Goal: Task Accomplishment & Management: Complete application form

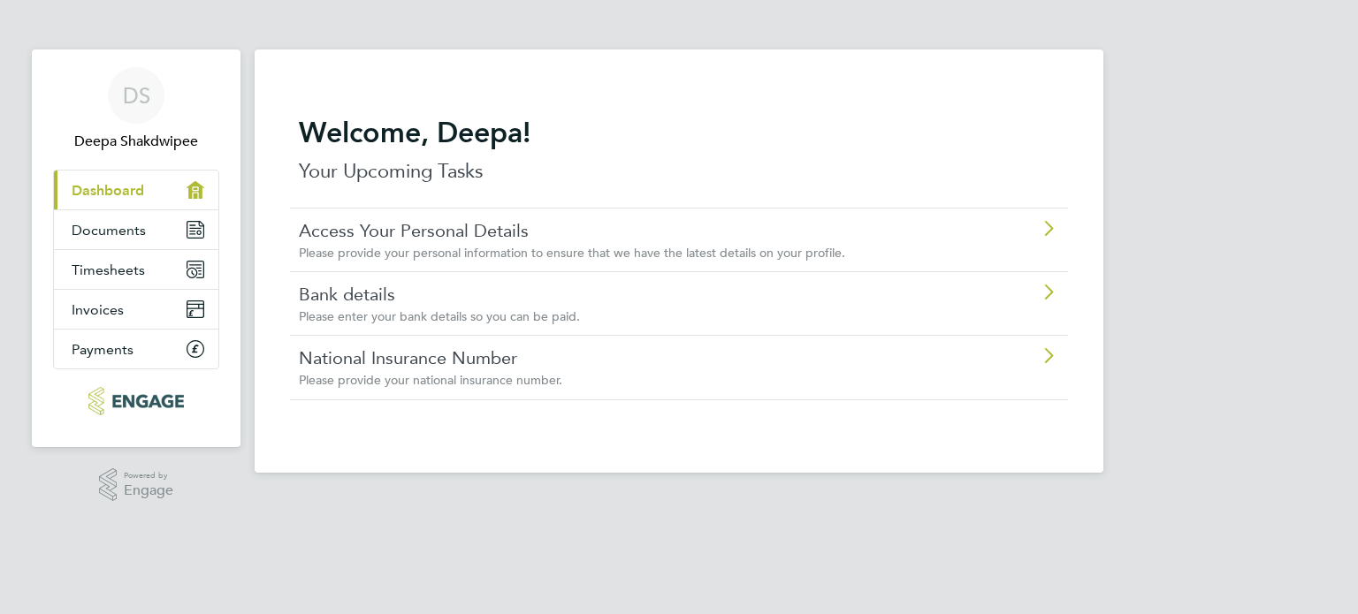
click at [629, 296] on link "Bank details" at bounding box center [629, 294] width 660 height 23
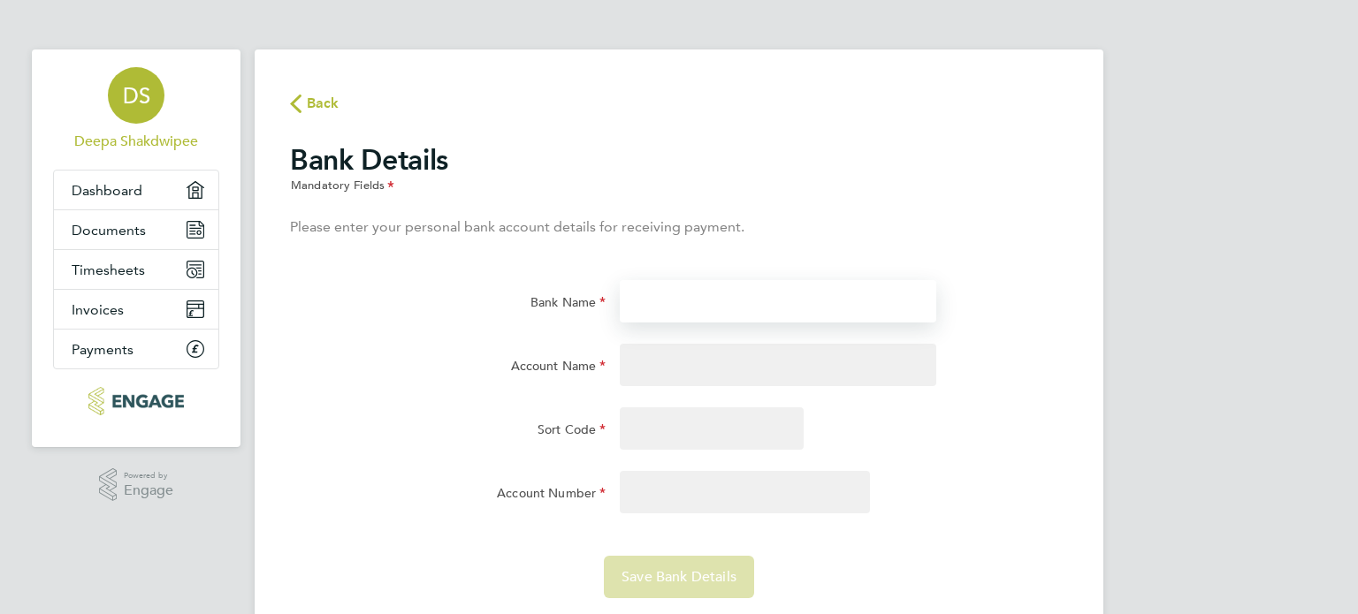
click at [679, 297] on input "Bank Name" at bounding box center [778, 301] width 316 height 42
type input "HSBC Bank"
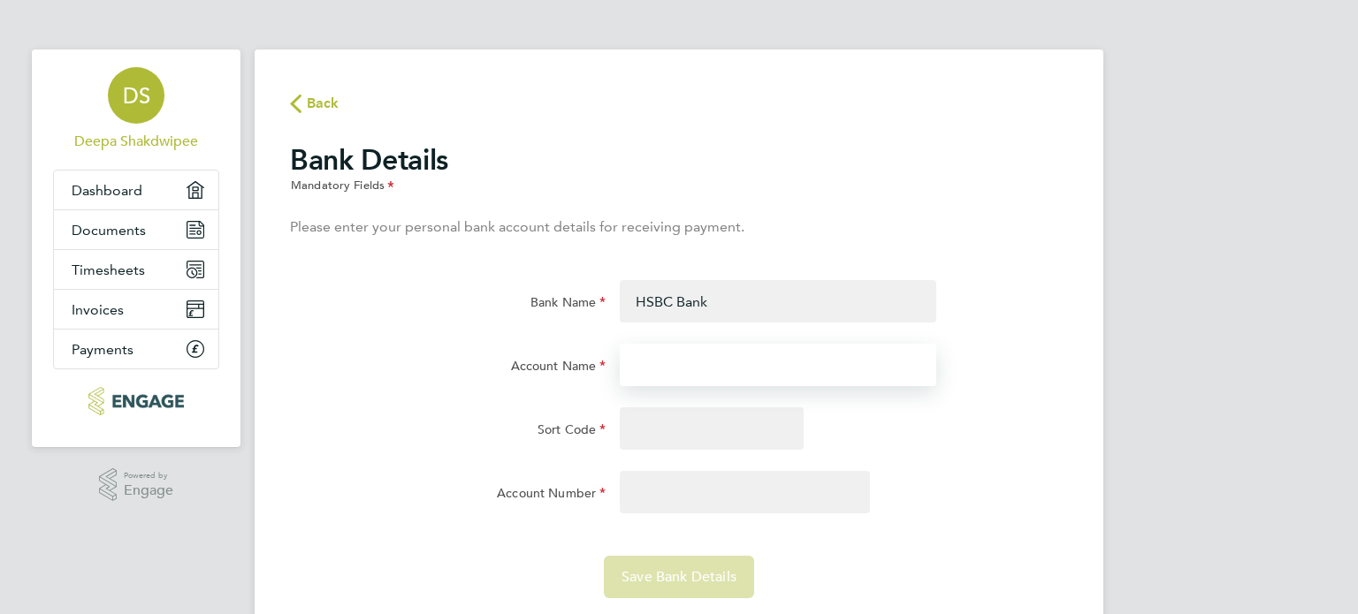
click at [695, 362] on input "Account Name" at bounding box center [778, 365] width 316 height 42
type input "[PERSON_NAME] Shakdwipee"
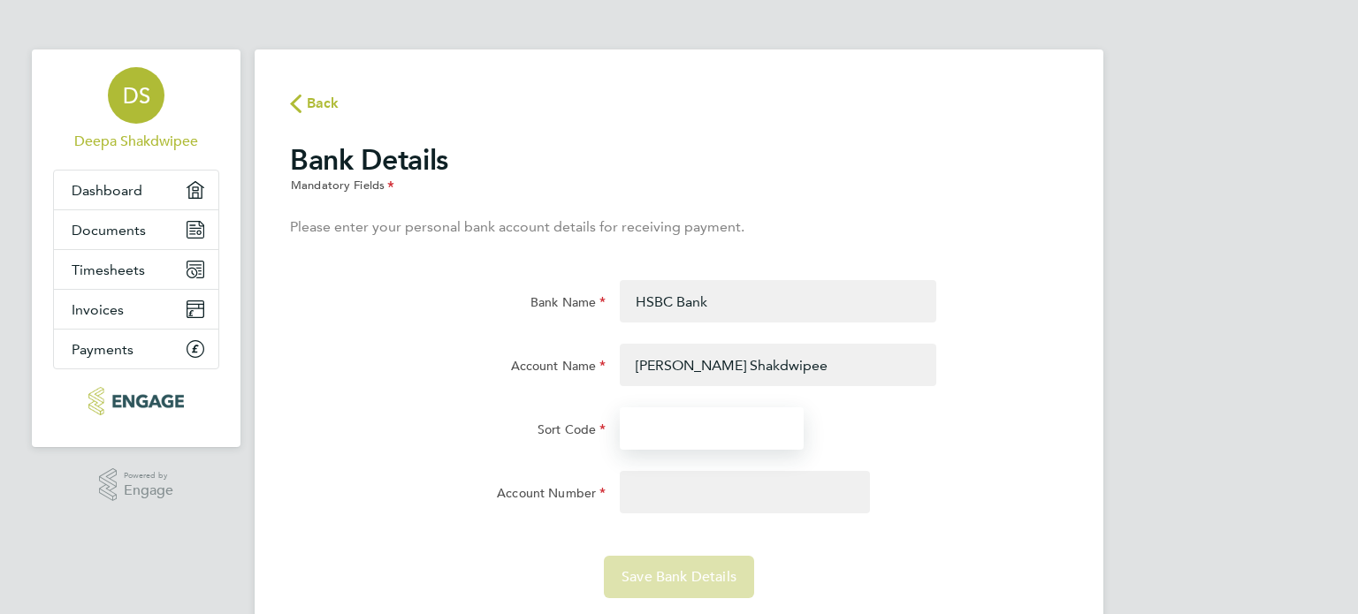
click at [699, 438] on input "Sort Code" at bounding box center [712, 428] width 184 height 42
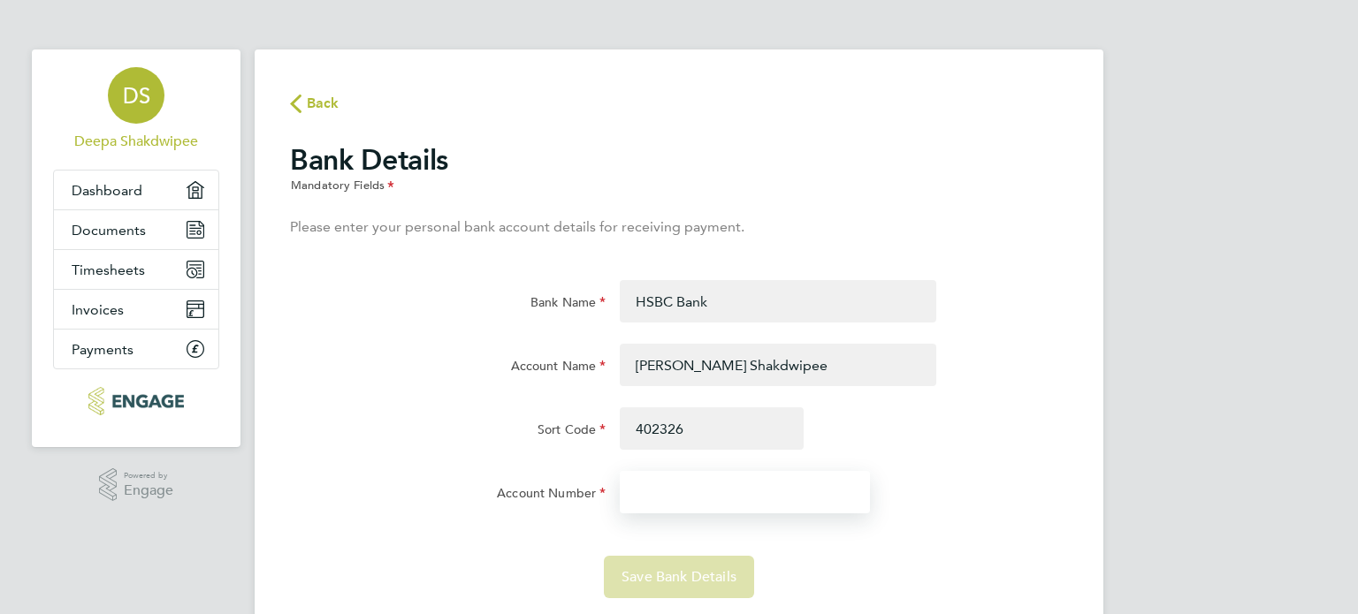
type input "40-23-26"
click at [679, 505] on input "Account Number" at bounding box center [745, 492] width 250 height 42
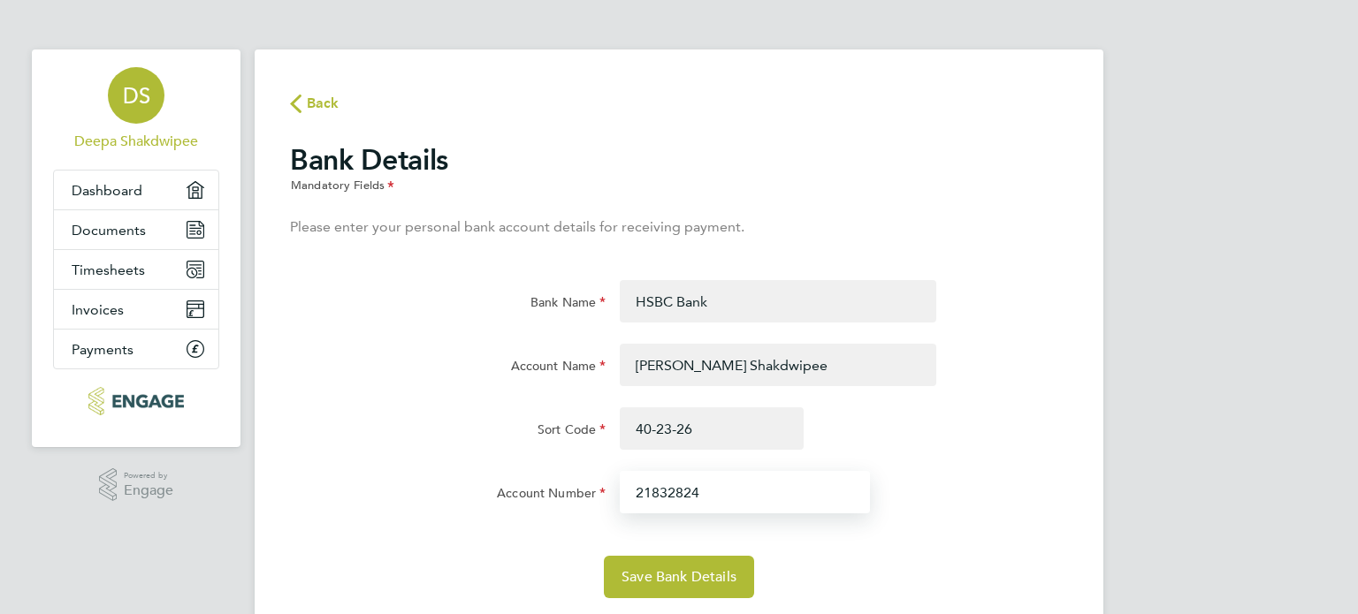
scroll to position [55, 0]
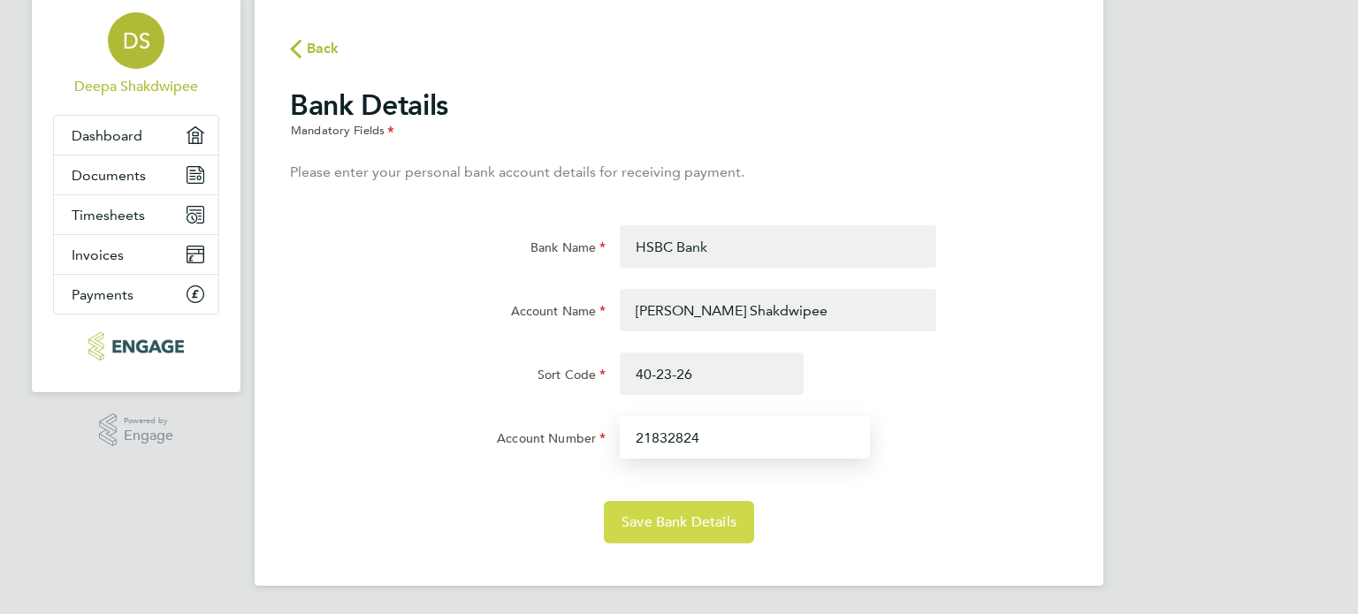
type input "21832824"
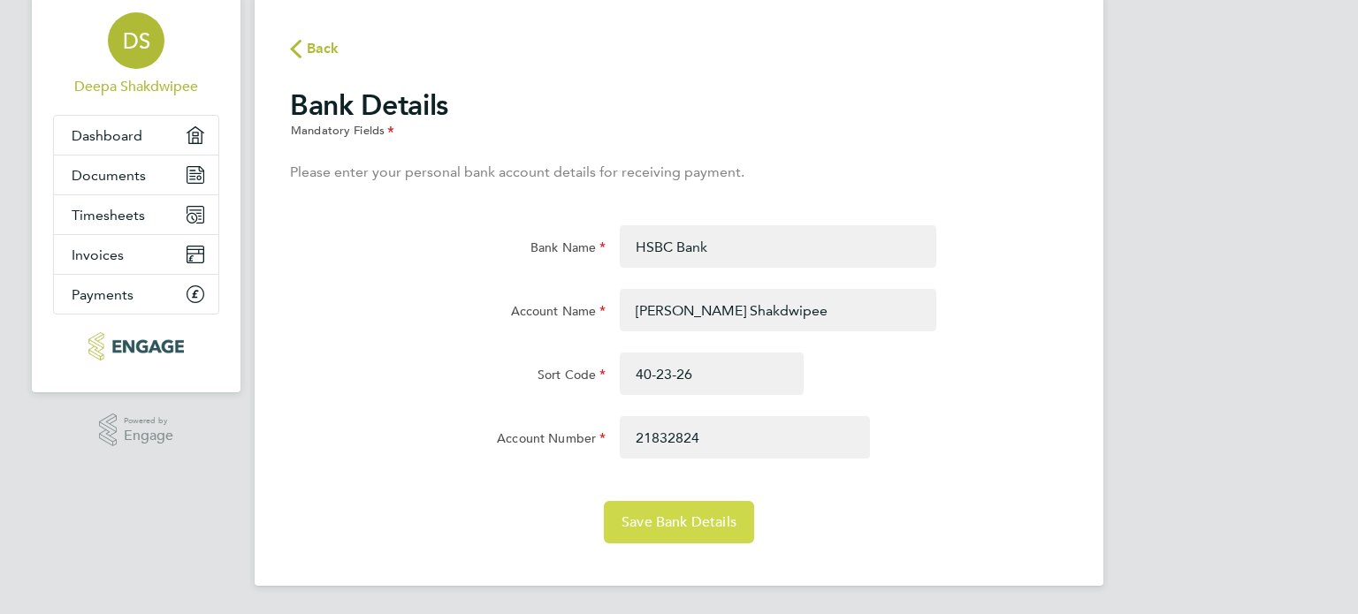
click at [681, 520] on span "Save Bank Details" at bounding box center [678, 523] width 115 height 18
click at [294, 56] on icon "button" at bounding box center [295, 49] width 11 height 19
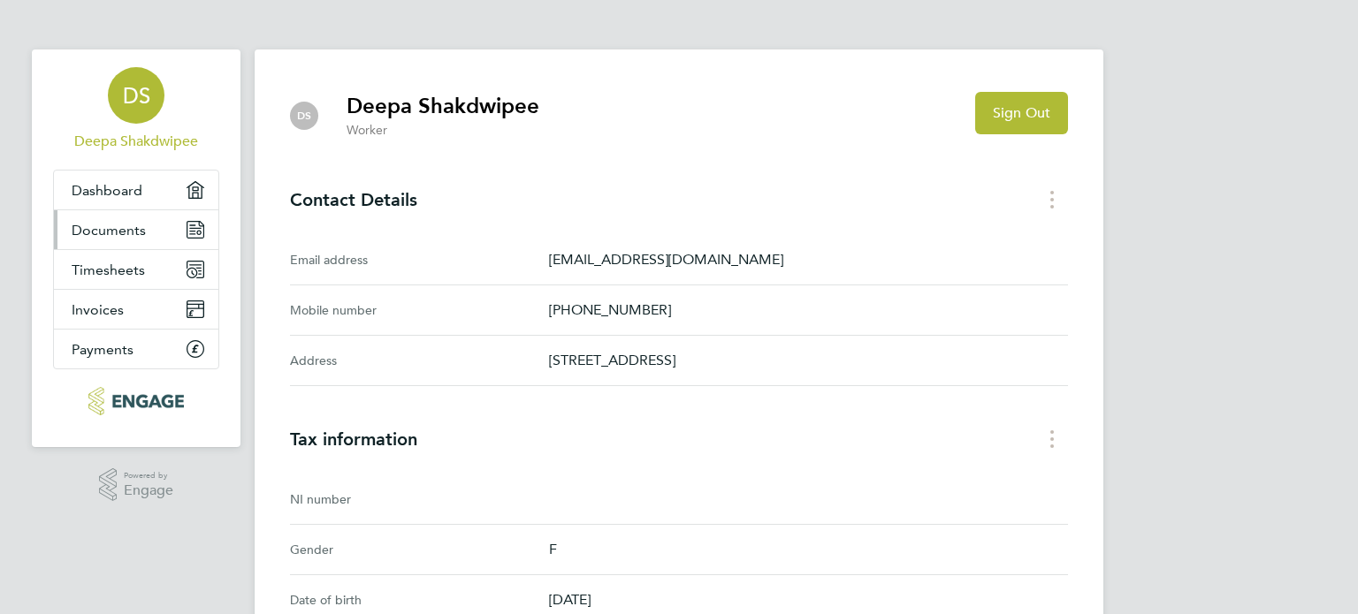
click at [205, 228] on link "Documents" at bounding box center [136, 229] width 164 height 39
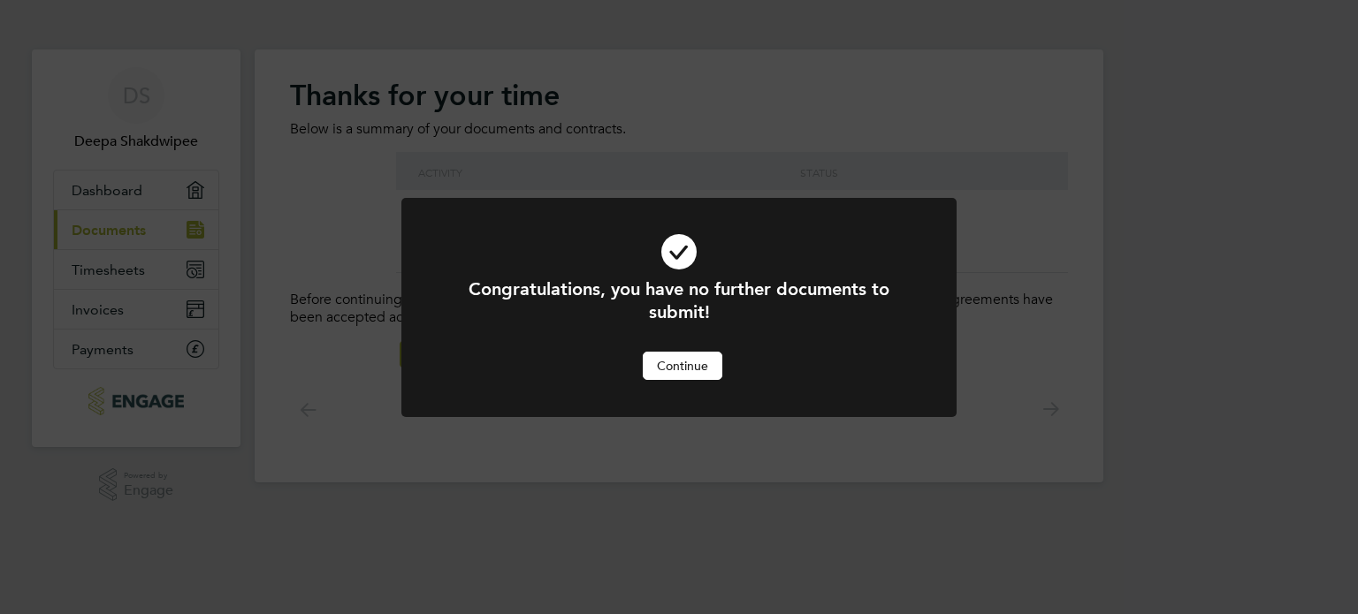
click at [699, 372] on button "Continue" at bounding box center [683, 366] width 80 height 28
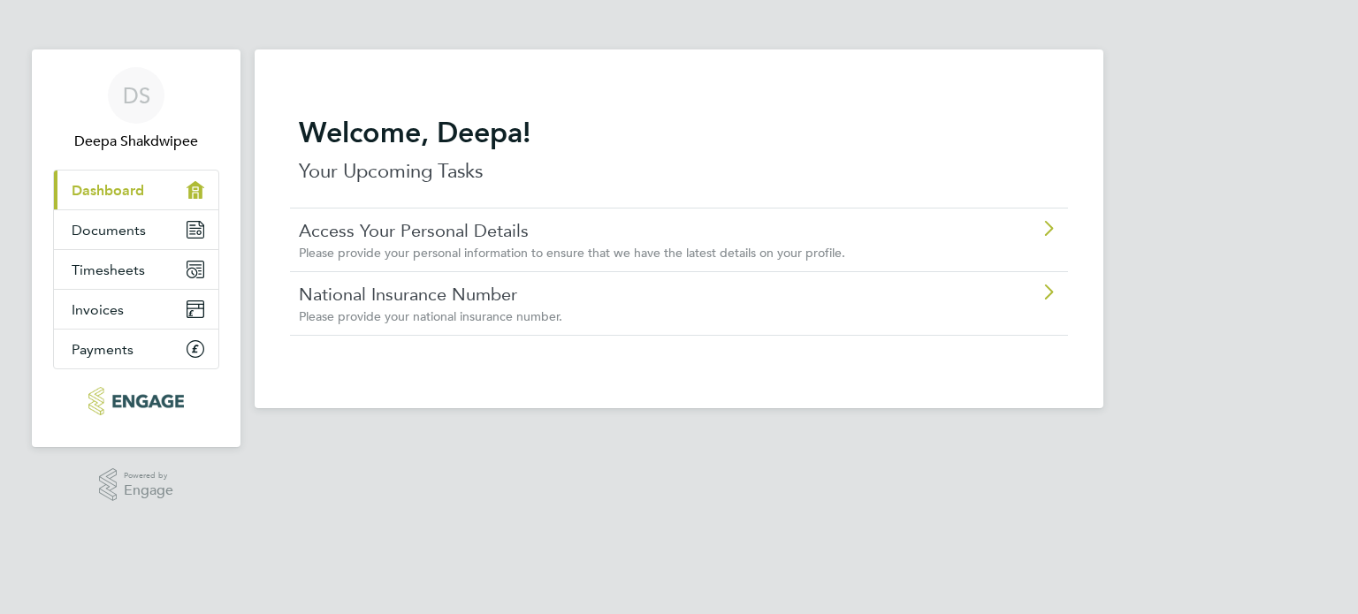
click at [392, 228] on link "Access Your Personal Details" at bounding box center [629, 230] width 660 height 23
click at [414, 301] on link "National Insurance Number" at bounding box center [629, 294] width 660 height 23
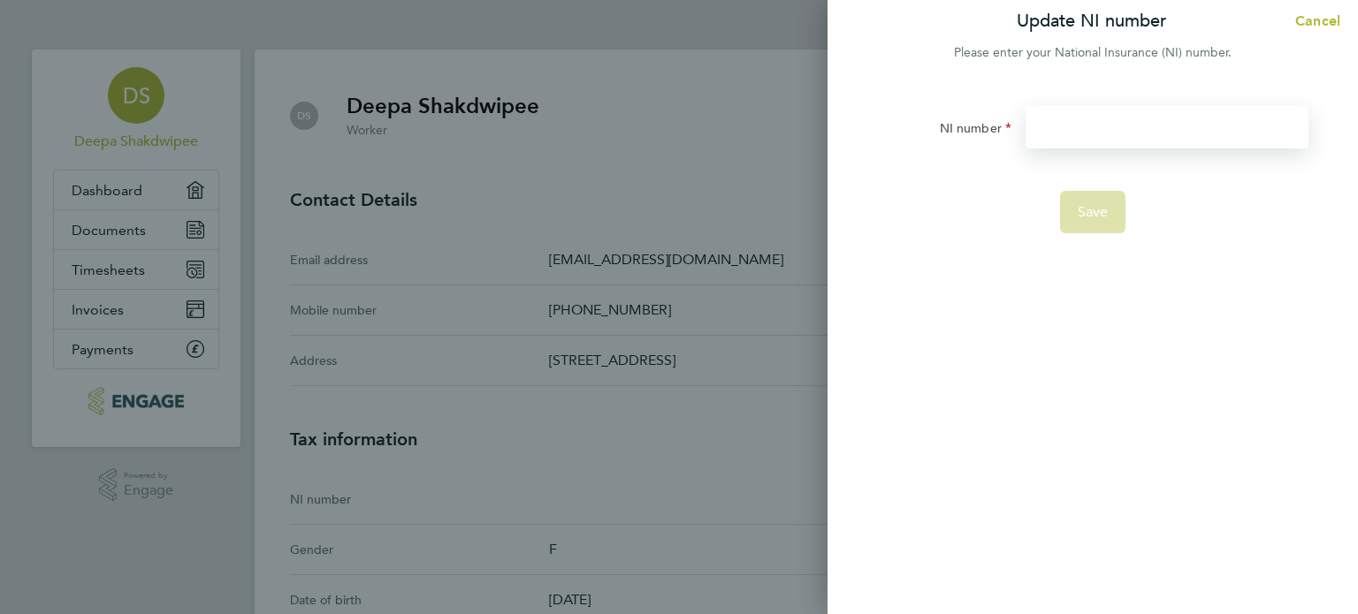
click at [1072, 132] on input "NI number" at bounding box center [1166, 127] width 283 height 42
type input "TH824550C"
click at [1106, 213] on span "Save" at bounding box center [1092, 212] width 31 height 18
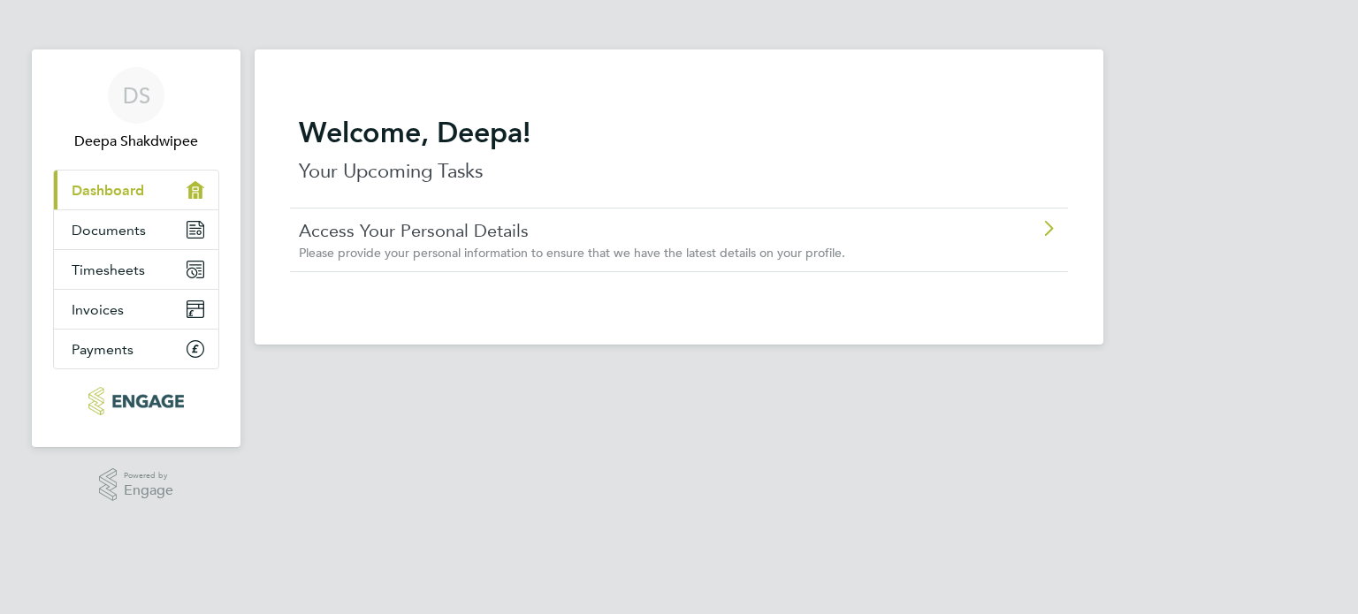
click at [129, 197] on span "Dashboard" at bounding box center [108, 190] width 72 height 17
click at [407, 242] on div "Access Your Personal Details Please provide your personal information to ensure…" at bounding box center [633, 240] width 669 height 42
click at [468, 232] on link "Access Your Personal Details" at bounding box center [629, 230] width 660 height 23
click at [193, 229] on icon "Main navigation" at bounding box center [195, 230] width 16 height 16
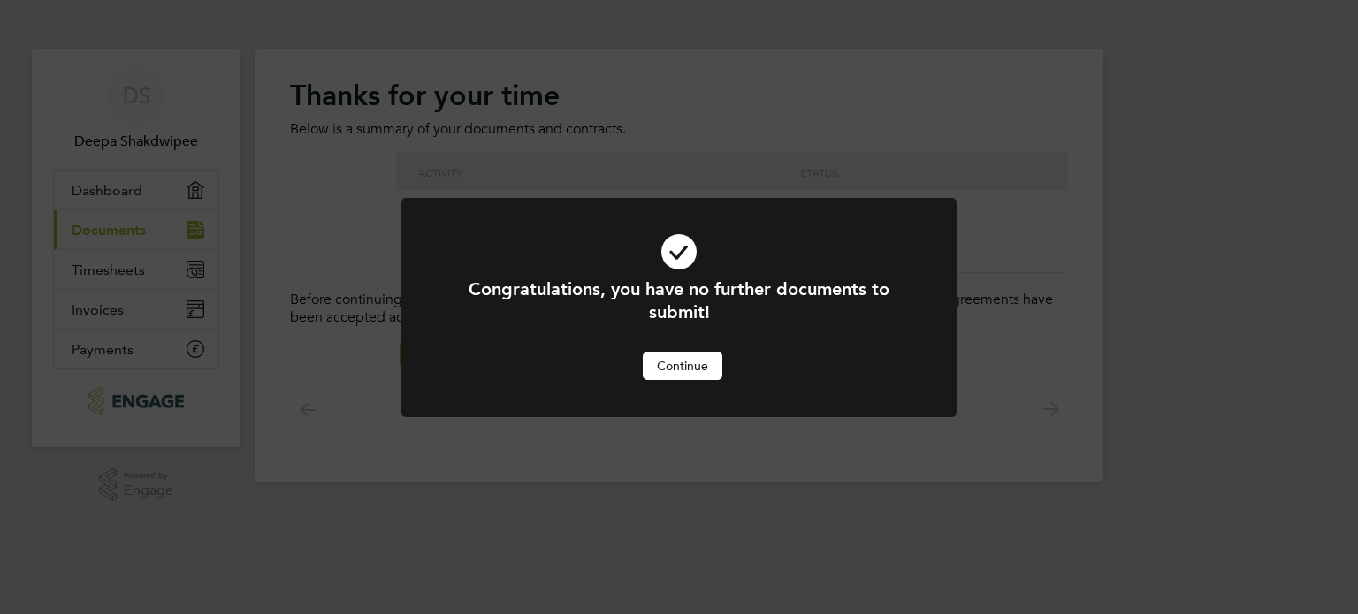
click at [659, 368] on button "Continue" at bounding box center [683, 366] width 80 height 28
